Goal: Complete application form: Complete application form

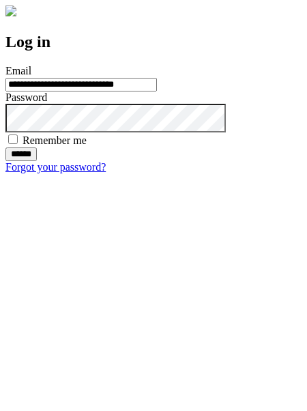
type input "**********"
click at [37, 161] on input "******" at bounding box center [20, 154] width 31 height 14
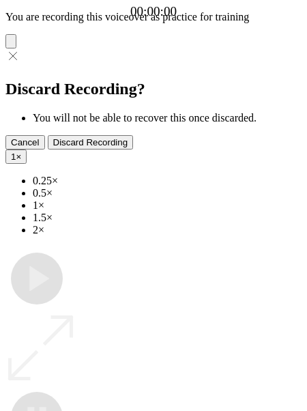
type input "**********"
